Goal: Find specific page/section: Find specific page/section

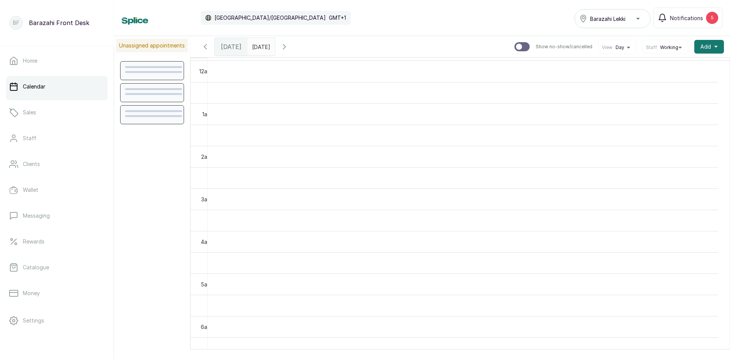
scroll to position [256, 0]
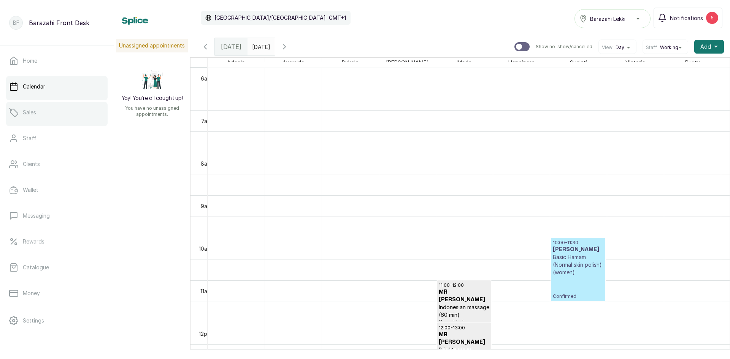
click at [41, 117] on link "Sales" at bounding box center [57, 112] width 102 height 21
